Goal: Information Seeking & Learning: Check status

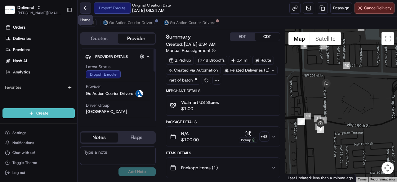
click at [85, 10] on button at bounding box center [85, 7] width 11 height 11
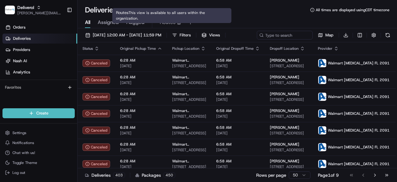
click at [165, 23] on span "Routes" at bounding box center [168, 22] width 16 height 7
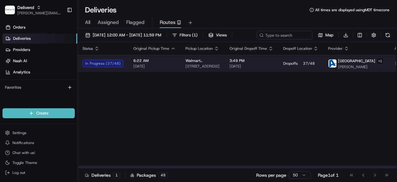
click at [173, 69] on span "[DATE]" at bounding box center [154, 66] width 42 height 5
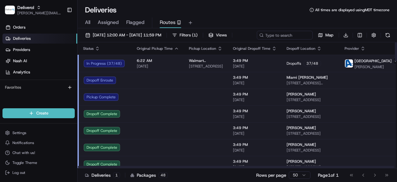
click at [111, 67] on div "In Progress ( 37 / 48 )" at bounding box center [105, 63] width 43 height 7
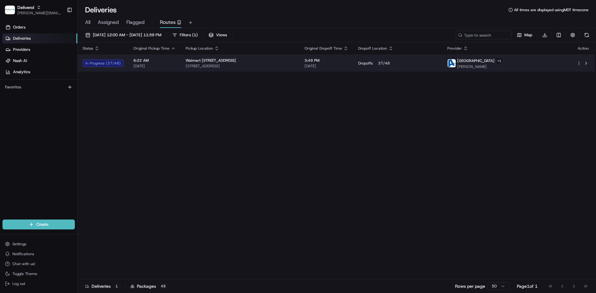
click at [397, 65] on html "Deliverol [PERSON_NAME][EMAIL_ADDRESS][PERSON_NAME][DOMAIN_NAME] Toggle Sidebar…" at bounding box center [298, 146] width 596 height 293
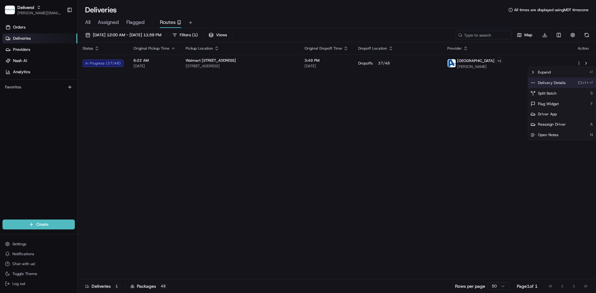
click at [397, 85] on div "Delivery Details Ctrl+⏎" at bounding box center [562, 83] width 68 height 11
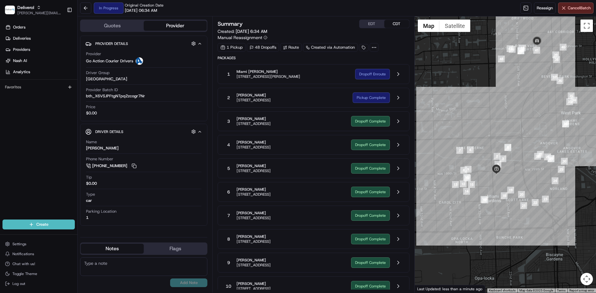
drag, startPoint x: 522, startPoint y: 83, endPoint x: 527, endPoint y: 106, distance: 23.9
click at [527, 106] on div at bounding box center [506, 154] width 182 height 277
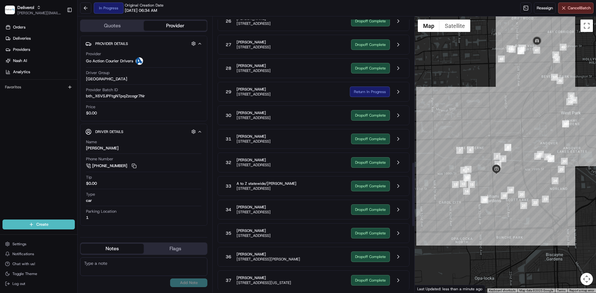
scroll to position [621, 0]
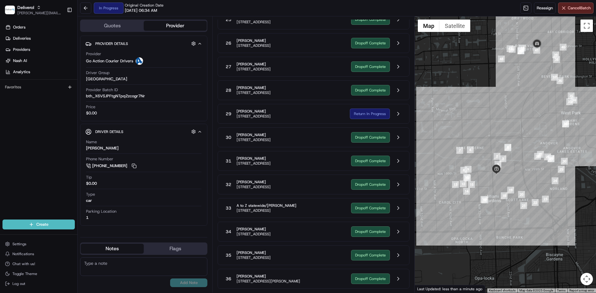
click at [390, 115] on div "Return In Progress" at bounding box center [377, 114] width 54 height 12
click at [395, 116] on button at bounding box center [398, 114] width 12 height 12
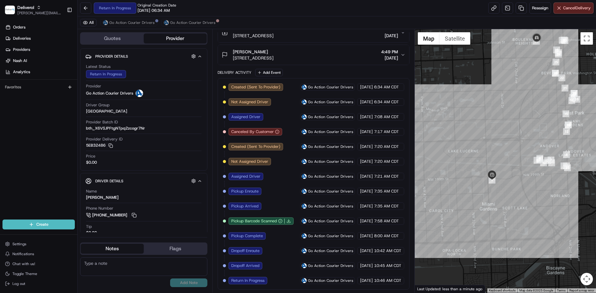
scroll to position [162, 0]
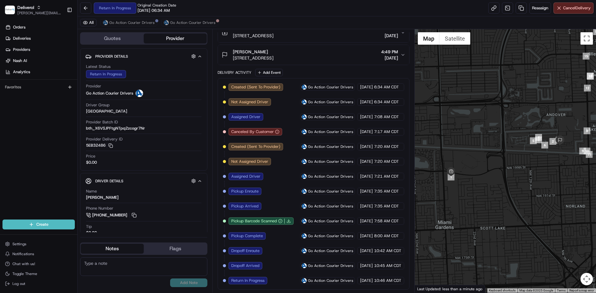
click at [263, 281] on span "Return In Progress" at bounding box center [247, 281] width 33 height 6
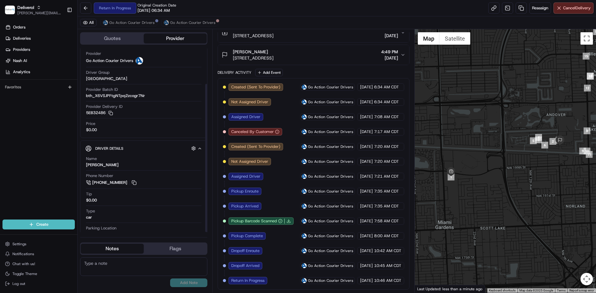
scroll to position [44, 0]
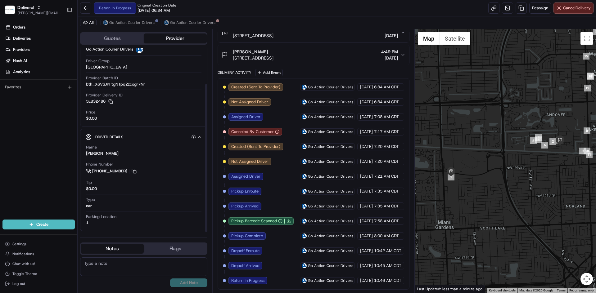
click at [128, 249] on button "Notes" at bounding box center [112, 249] width 63 height 10
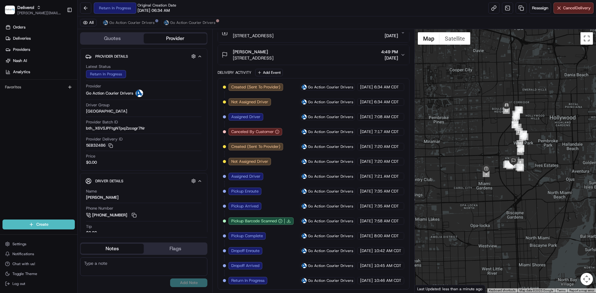
scroll to position [110, 0]
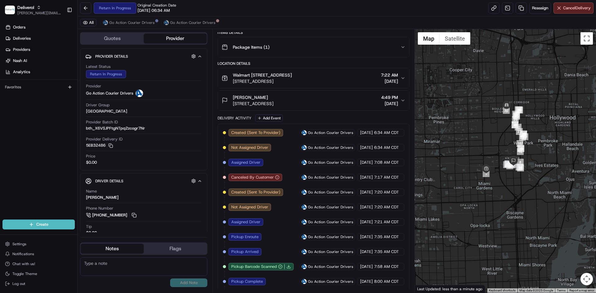
click at [398, 107] on span "[DATE]" at bounding box center [389, 104] width 17 height 6
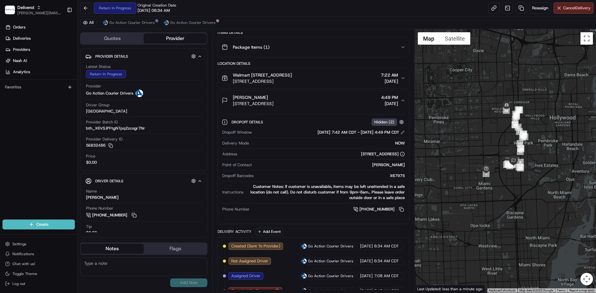
click at [397, 78] on span "7:22 AM" at bounding box center [389, 75] width 17 height 6
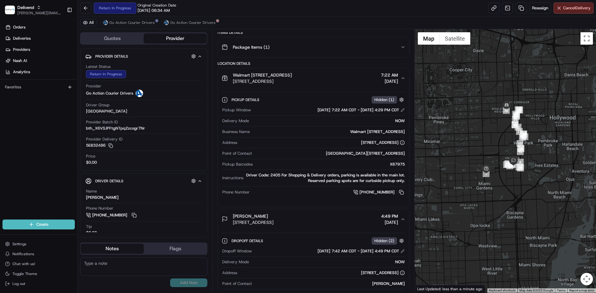
click at [393, 78] on span "7:22 AM" at bounding box center [389, 75] width 17 height 6
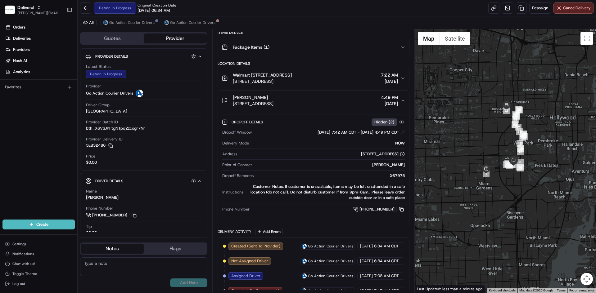
click at [385, 107] on span "[DATE]" at bounding box center [389, 104] width 17 height 6
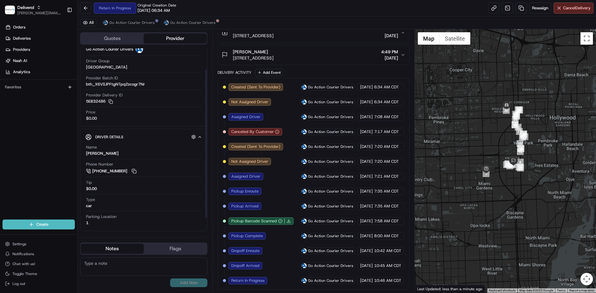
scroll to position [0, 0]
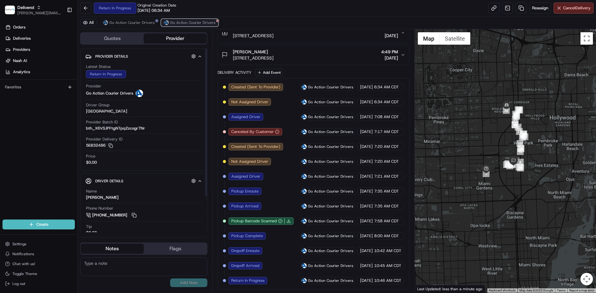
click at [201, 25] on button "Go Action Courier Drivers" at bounding box center [189, 22] width 57 height 7
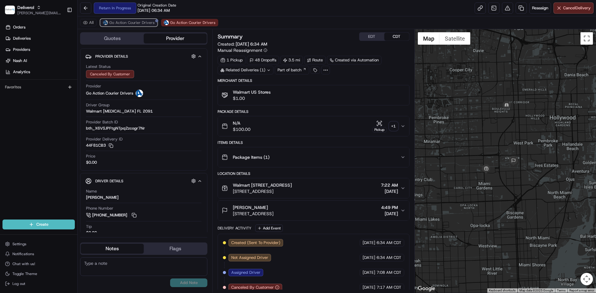
click at [144, 24] on span "Go Action Courier Drivers" at bounding box center [131, 22] width 45 height 5
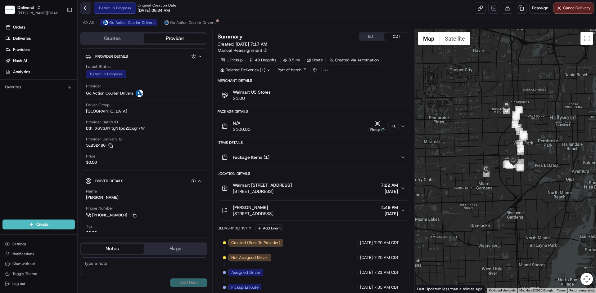
click at [86, 8] on button at bounding box center [85, 7] width 11 height 11
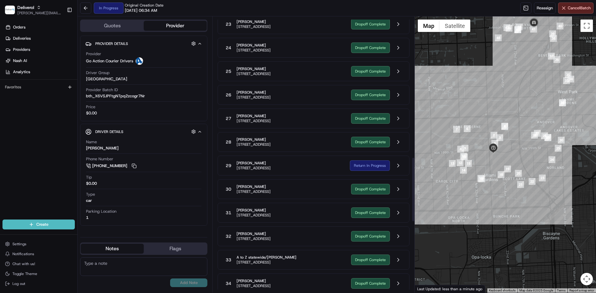
scroll to position [621, 0]
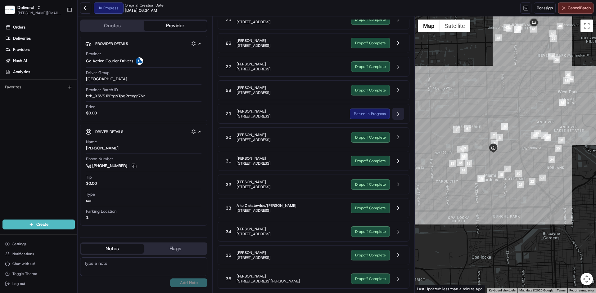
click at [398, 117] on button at bounding box center [398, 114] width 12 height 12
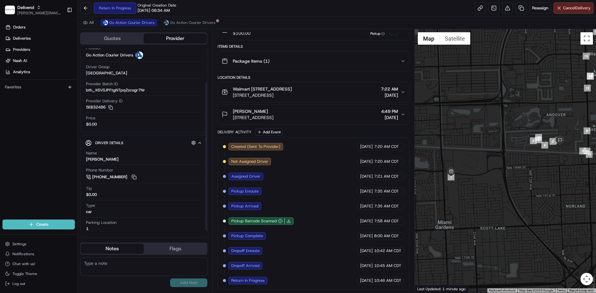
scroll to position [44, 0]
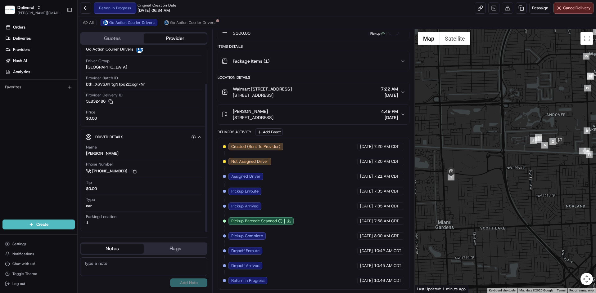
click at [201, 139] on icon "button" at bounding box center [199, 137] width 5 height 5
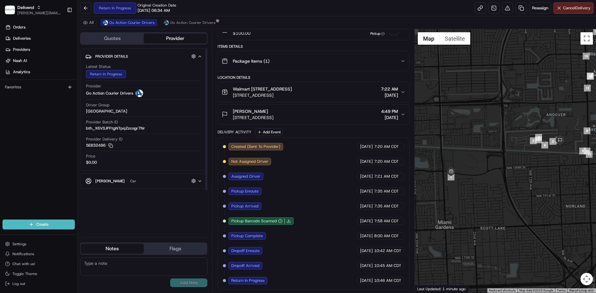
scroll to position [0, 0]
click at [201, 183] on icon "button" at bounding box center [199, 181] width 5 height 5
click at [110, 73] on div "Return In Progress" at bounding box center [106, 74] width 40 height 8
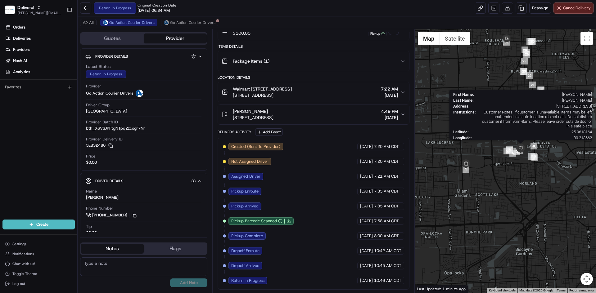
click at [521, 149] on img "34" at bounding box center [521, 149] width 10 height 10
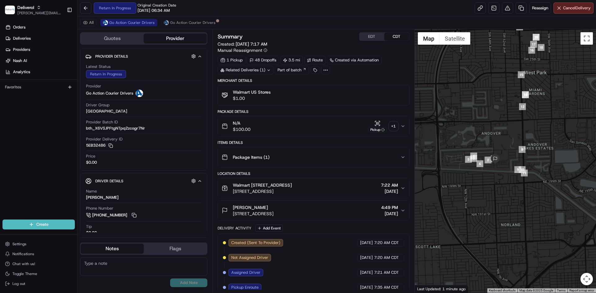
click at [315, 129] on div "N/A $100.00 Pickup + 1" at bounding box center [311, 126] width 179 height 12
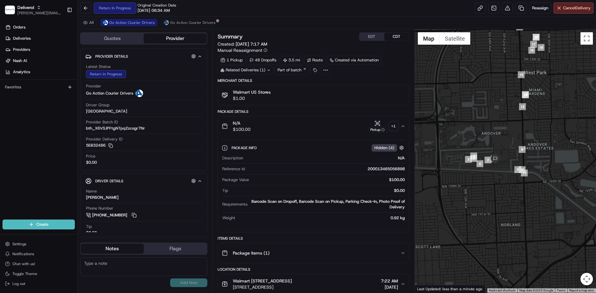
click at [381, 201] on div "Barcode Scan on Dropoff, Barcode Scan on Pickup, Parking Check-In, Photo Proof …" at bounding box center [327, 204] width 155 height 11
click at [380, 148] on span "Hidden ( 4 )" at bounding box center [384, 148] width 20 height 6
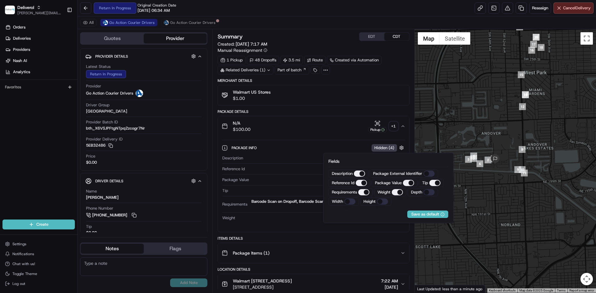
click at [380, 148] on span "Hidden ( 4 )" at bounding box center [384, 148] width 20 height 6
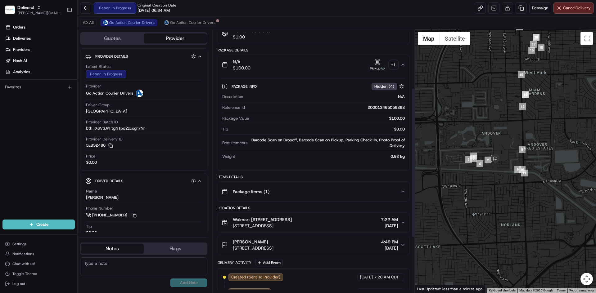
scroll to position [103, 0]
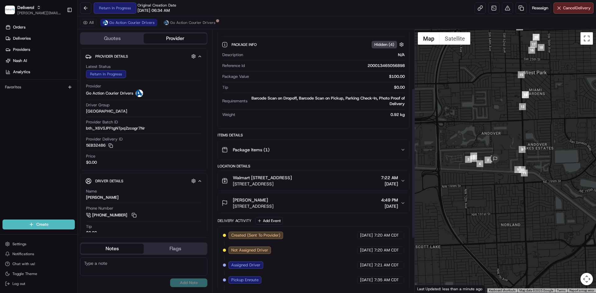
click at [379, 152] on div "Package Items ( 1 )" at bounding box center [311, 150] width 179 height 12
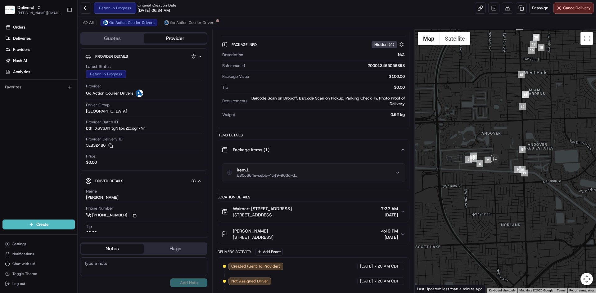
click at [379, 152] on div "Package Items ( 1 )" at bounding box center [311, 150] width 179 height 12
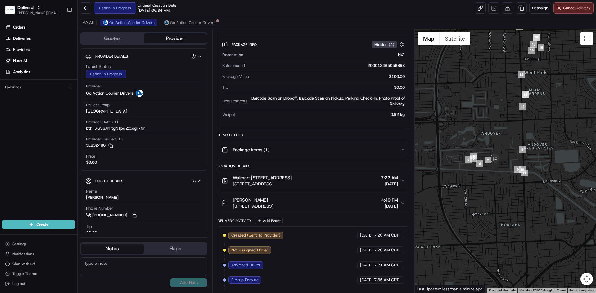
click at [379, 152] on div "Package Items ( 1 )" at bounding box center [311, 150] width 179 height 12
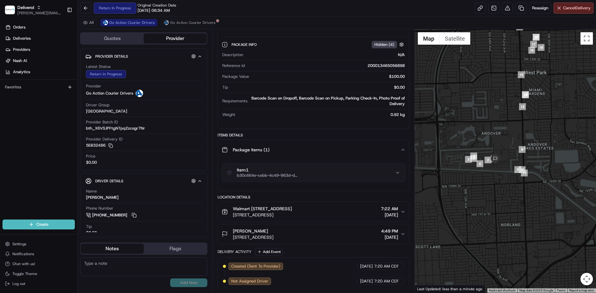
click at [361, 172] on div "Item 1 b30c664e-cebb-4c49-963d-d658d0a8e955" at bounding box center [311, 173] width 168 height 11
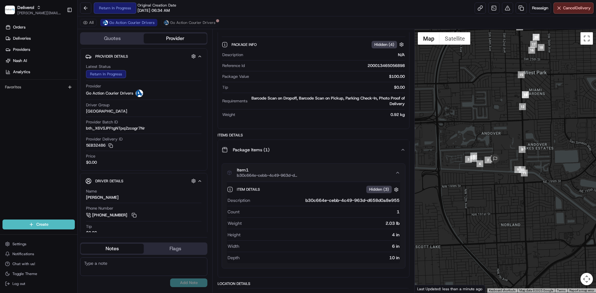
click at [361, 172] on div "Item 1 b30c664e-cebb-4c49-963d-d658d0a8e955" at bounding box center [311, 173] width 168 height 11
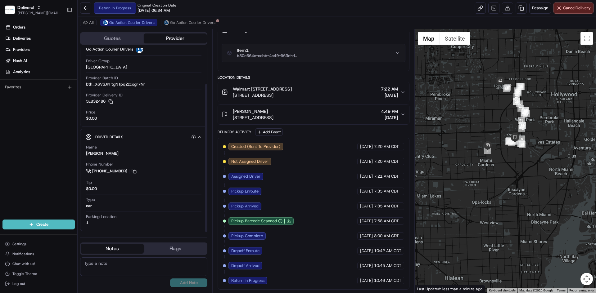
scroll to position [0, 0]
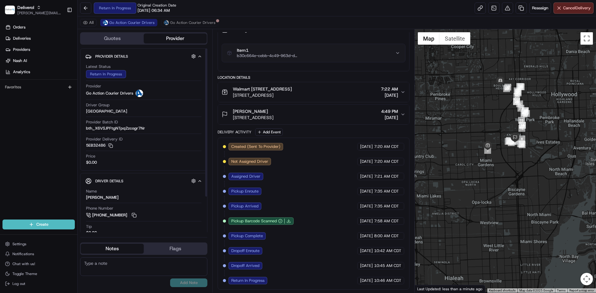
click at [106, 72] on div "Return In Progress" at bounding box center [106, 74] width 40 height 8
click at [86, 7] on button at bounding box center [85, 7] width 11 height 11
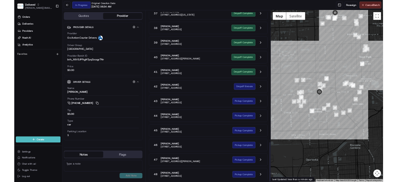
scroll to position [903, 0]
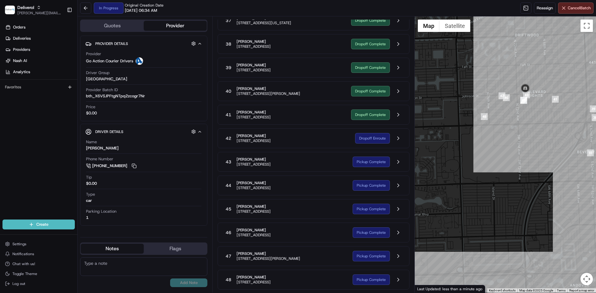
drag, startPoint x: 524, startPoint y: 104, endPoint x: 527, endPoint y: 216, distance: 111.8
click at [527, 216] on div at bounding box center [506, 154] width 182 height 277
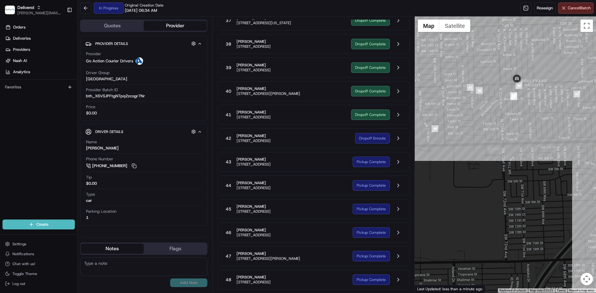
drag, startPoint x: 527, startPoint y: 154, endPoint x: 523, endPoint y: 176, distance: 22.7
click at [523, 176] on div at bounding box center [506, 154] width 182 height 277
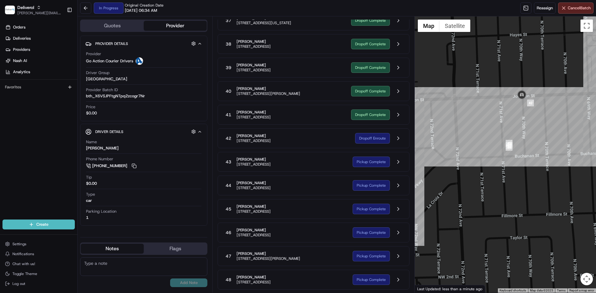
drag, startPoint x: 523, startPoint y: 54, endPoint x: 510, endPoint y: 184, distance: 130.8
click at [510, 184] on div at bounding box center [506, 154] width 182 height 277
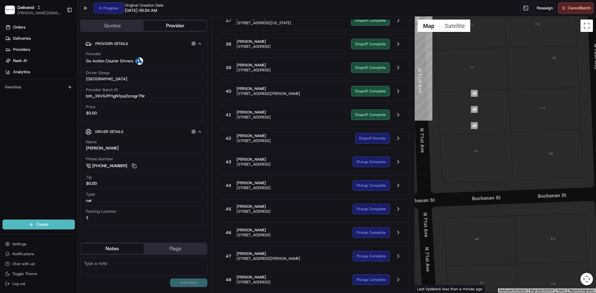
drag, startPoint x: 476, startPoint y: 139, endPoint x: 498, endPoint y: 208, distance: 72.7
click at [498, 208] on div at bounding box center [506, 154] width 182 height 277
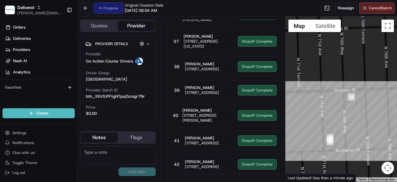
scroll to position [1195, 0]
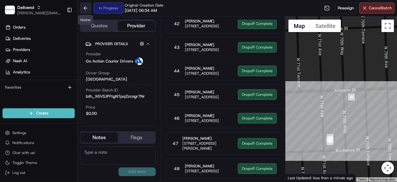
click at [90, 10] on button at bounding box center [85, 7] width 11 height 11
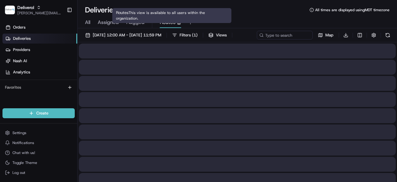
click at [174, 19] on span "Routes" at bounding box center [168, 22] width 16 height 7
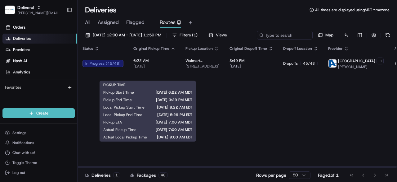
click at [153, 81] on div "PICKUP TIME Pickup Start Time 08/20/2025 6:22 AM MDT Pickup End Time 08/20/2025…" at bounding box center [148, 110] width 97 height 61
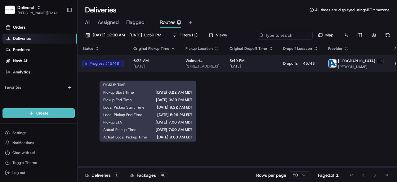
click at [156, 63] on span "6:22 AM" at bounding box center [154, 60] width 42 height 5
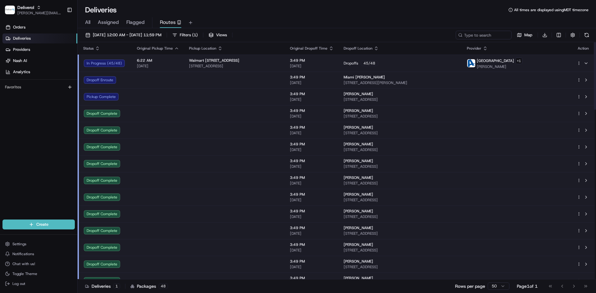
click at [577, 63] on html "Deliverol dayle.kruger@deliverol.com Toggle Sidebar Orders Deliveries Providers…" at bounding box center [298, 146] width 596 height 293
click at [561, 84] on span "Delivery Details" at bounding box center [552, 82] width 28 height 5
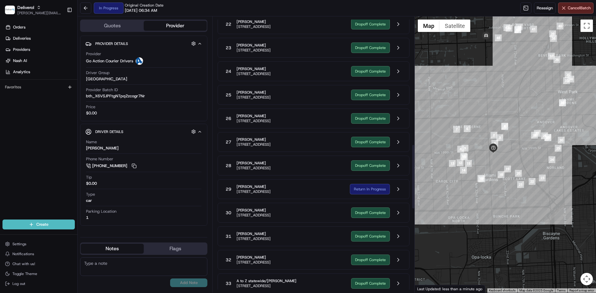
scroll to position [489, 0]
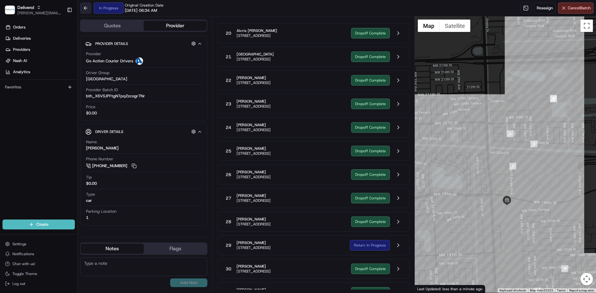
click at [83, 10] on button at bounding box center [85, 7] width 11 height 11
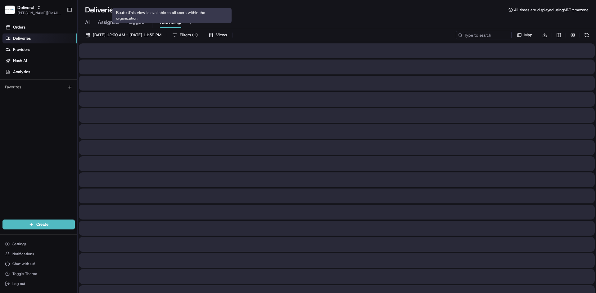
click at [162, 21] on span "Routes" at bounding box center [168, 22] width 16 height 7
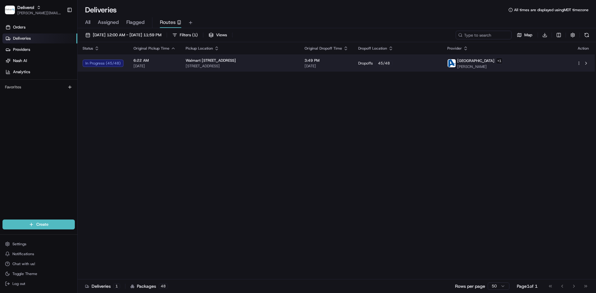
click at [295, 61] on div "Walmart [STREET_ADDRESS]" at bounding box center [240, 60] width 109 height 5
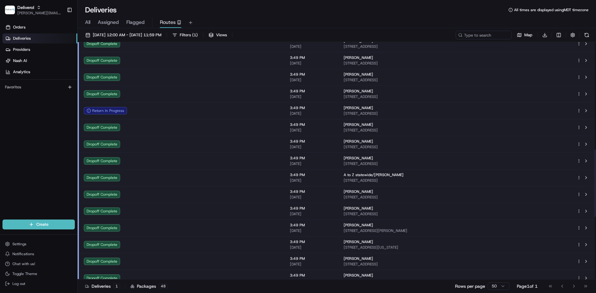
scroll to position [466, 0]
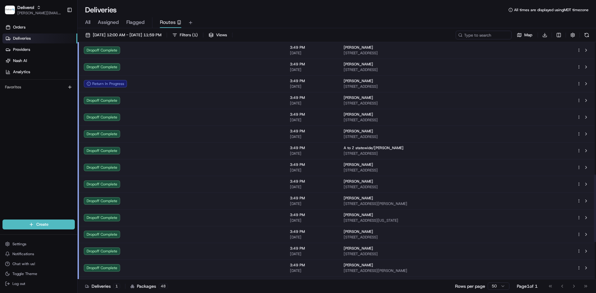
click at [127, 88] on td "Return In Progress" at bounding box center [105, 83] width 54 height 17
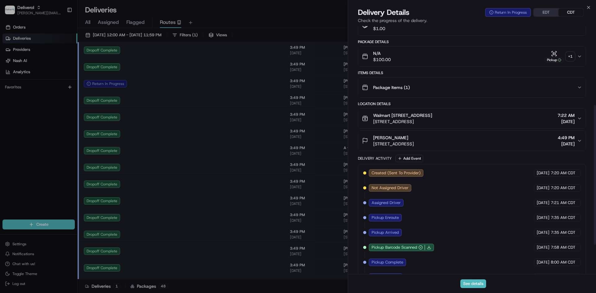
scroll to position [192, 0]
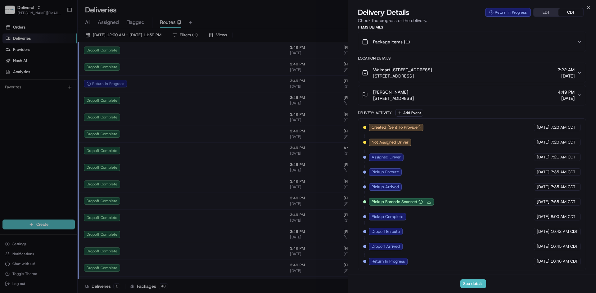
click at [402, 265] on div "Return In Progress" at bounding box center [388, 261] width 39 height 7
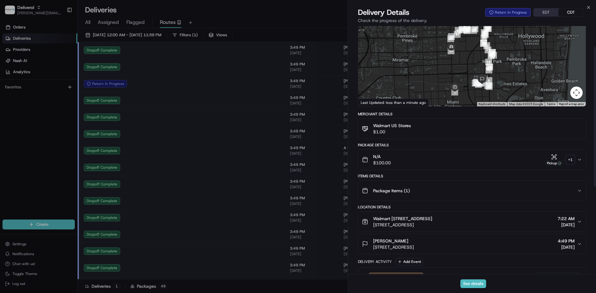
scroll to position [0, 0]
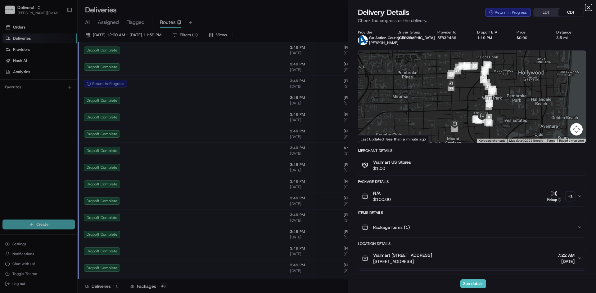
click at [590, 6] on icon "button" at bounding box center [588, 7] width 5 height 5
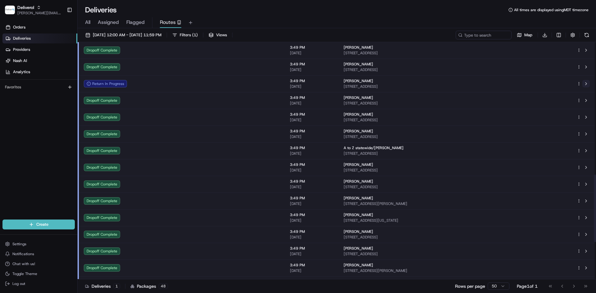
click at [585, 84] on button at bounding box center [585, 83] width 7 height 7
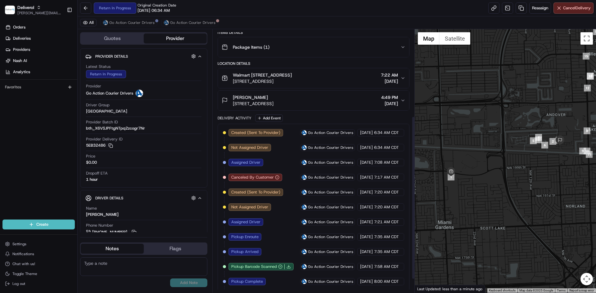
scroll to position [162, 0]
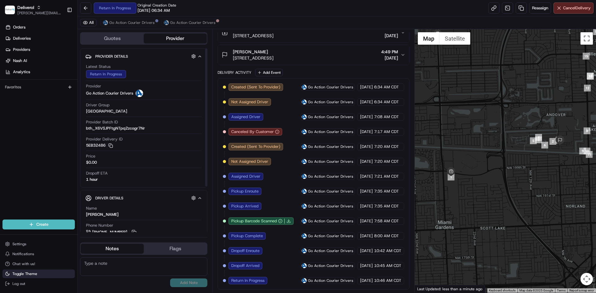
click at [38, 274] on button "Toggle Theme" at bounding box center [38, 274] width 72 height 9
click at [29, 275] on span "Toggle Theme" at bounding box center [24, 274] width 25 height 5
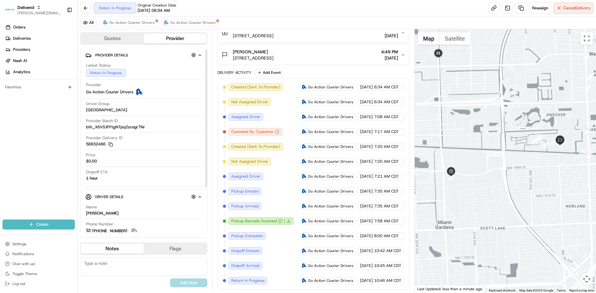
scroll to position [0, 0]
click at [120, 74] on div "Return In Progress" at bounding box center [106, 74] width 40 height 8
click at [137, 41] on button "Quotes" at bounding box center [112, 39] width 63 height 10
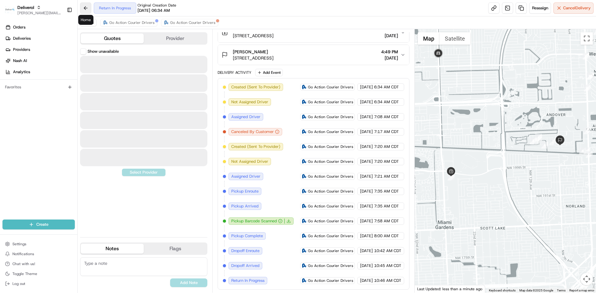
click at [88, 10] on button at bounding box center [85, 7] width 11 height 11
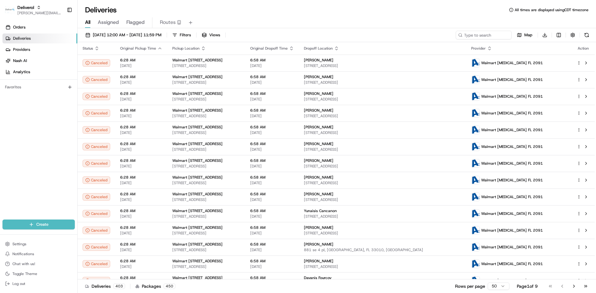
click at [109, 24] on span "Assigned" at bounding box center [108, 22] width 21 height 7
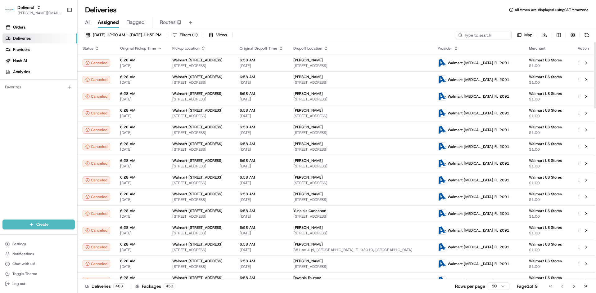
click at [95, 49] on icon "button" at bounding box center [96, 48] width 5 height 5
click at [198, 33] on span "Filters ( 1 )" at bounding box center [189, 35] width 18 height 6
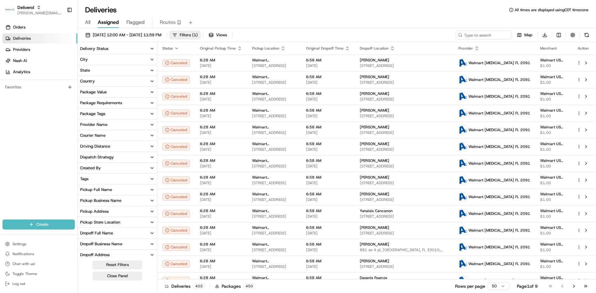
click at [137, 49] on button "Delivery Status" at bounding box center [117, 48] width 79 height 11
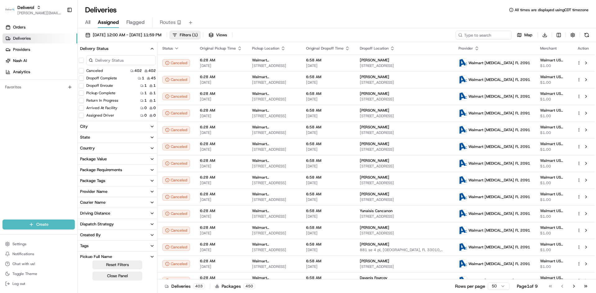
click at [82, 99] on button "Return In Progress" at bounding box center [81, 100] width 5 height 5
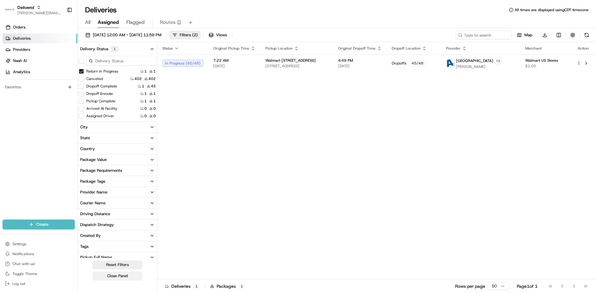
click at [124, 277] on button "Close Panel" at bounding box center [118, 276] width 50 height 9
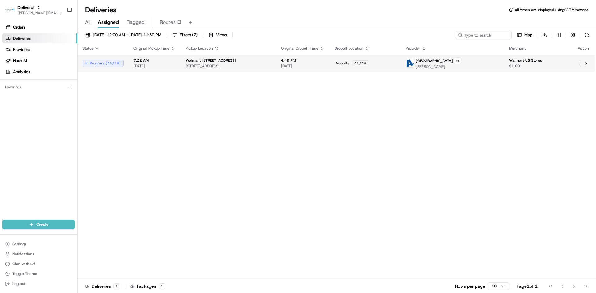
click at [376, 67] on td "Dropoffs 45 / 48" at bounding box center [365, 63] width 71 height 17
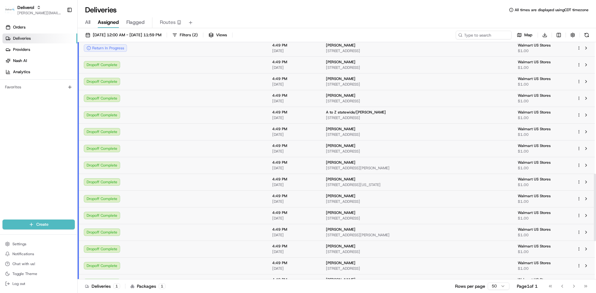
scroll to position [414, 0]
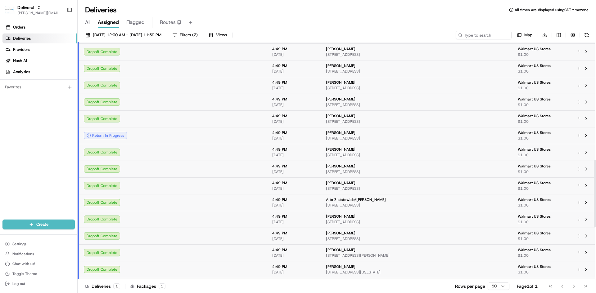
click at [147, 136] on td at bounding box center [158, 135] width 52 height 17
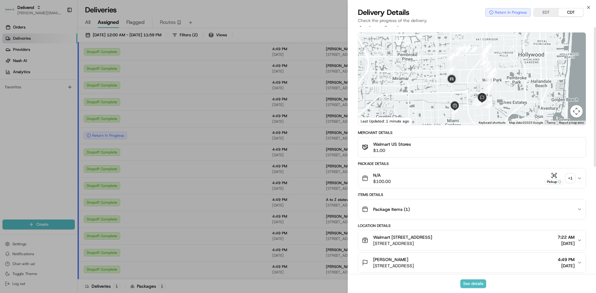
scroll to position [0, 0]
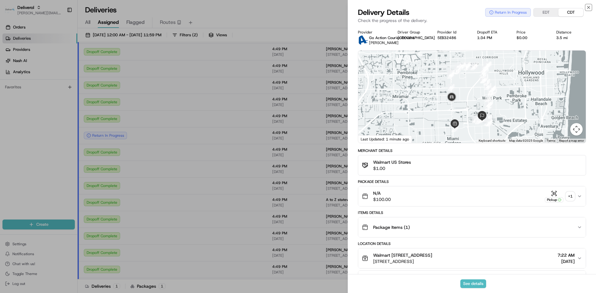
click at [589, 9] on icon "button" at bounding box center [588, 7] width 5 height 5
